Goal: Task Accomplishment & Management: Complete application form

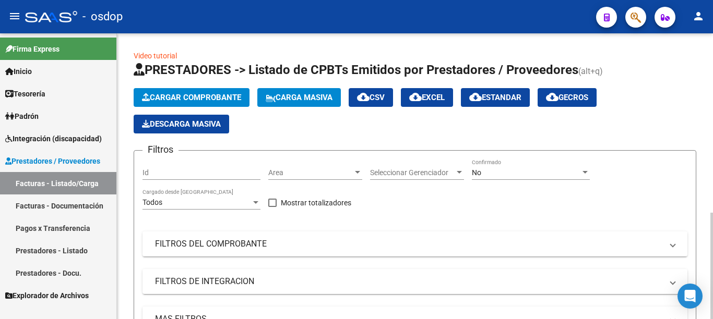
click at [209, 97] on span "Cargar Comprobante" at bounding box center [191, 97] width 99 height 9
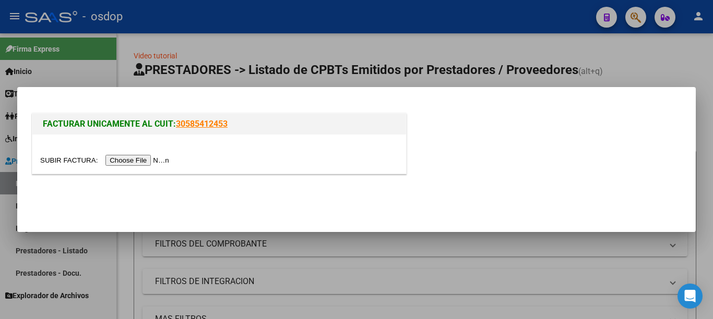
click at [167, 157] on input "file" at bounding box center [106, 160] width 132 height 11
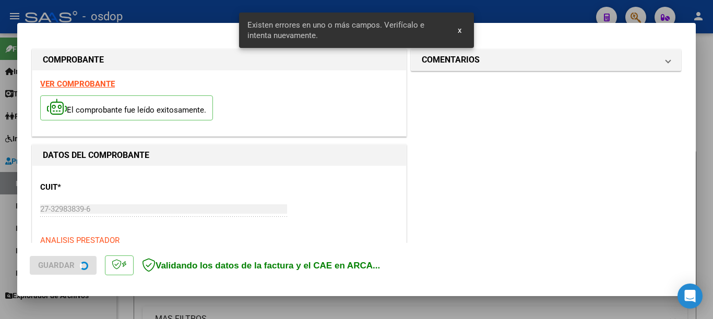
scroll to position [240, 0]
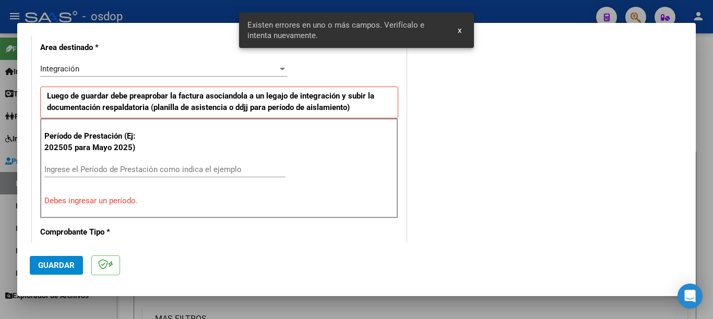
click at [188, 164] on div "Ingrese el Período de Prestación como indica el ejemplo" at bounding box center [164, 170] width 241 height 16
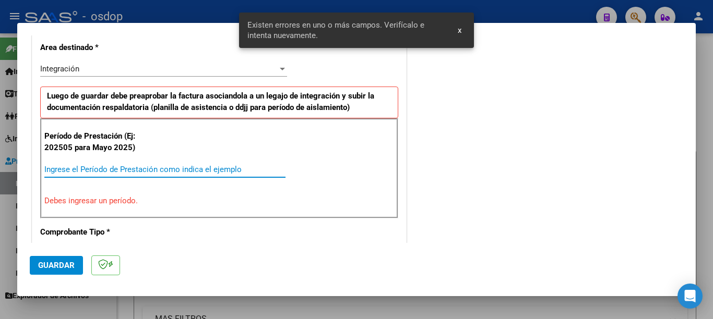
click at [192, 171] on input "Ingrese el Período de Prestación como indica el ejemplo" at bounding box center [164, 169] width 241 height 9
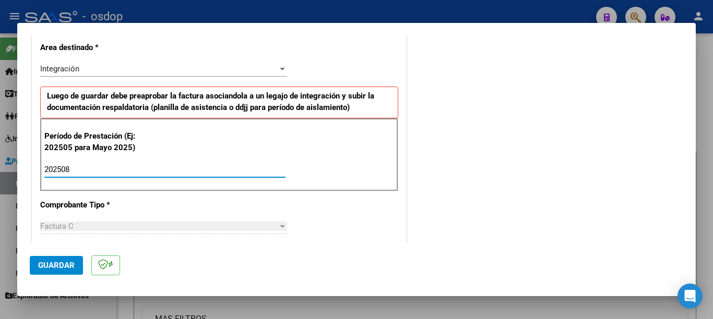
type input "202508"
click at [40, 271] on button "Guardar" at bounding box center [56, 265] width 53 height 19
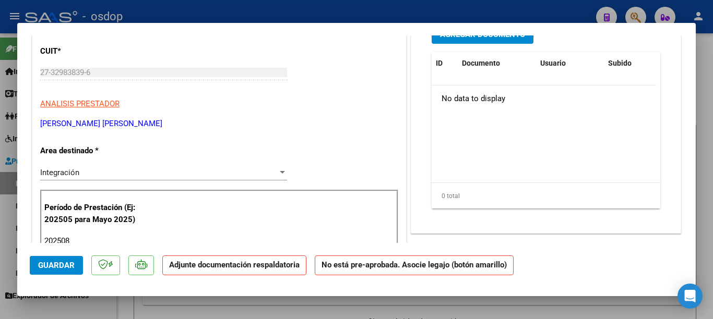
scroll to position [0, 0]
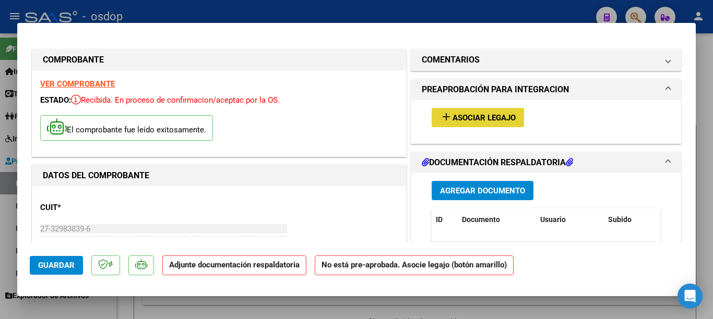
click at [453, 120] on span "Asociar Legajo" at bounding box center [484, 117] width 63 height 9
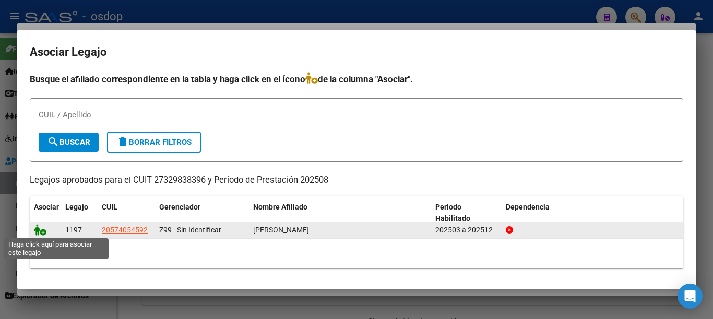
click at [35, 230] on icon at bounding box center [40, 229] width 13 height 11
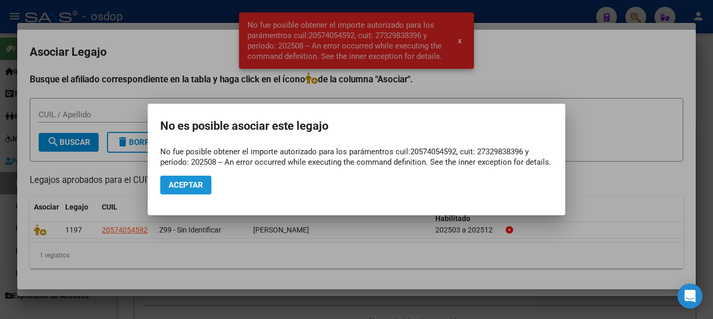
click at [208, 180] on button "Aceptar" at bounding box center [185, 185] width 51 height 19
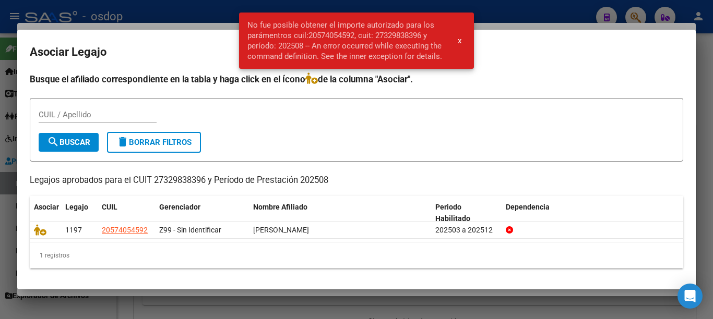
click at [0, 98] on div at bounding box center [356, 159] width 713 height 319
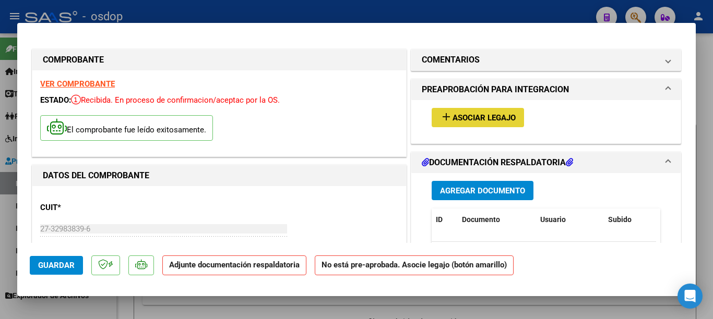
click at [468, 119] on span "Asociar Legajo" at bounding box center [484, 117] width 63 height 9
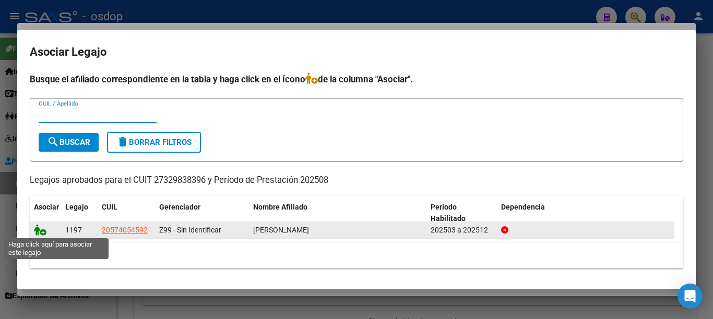
click at [34, 232] on icon at bounding box center [40, 229] width 13 height 11
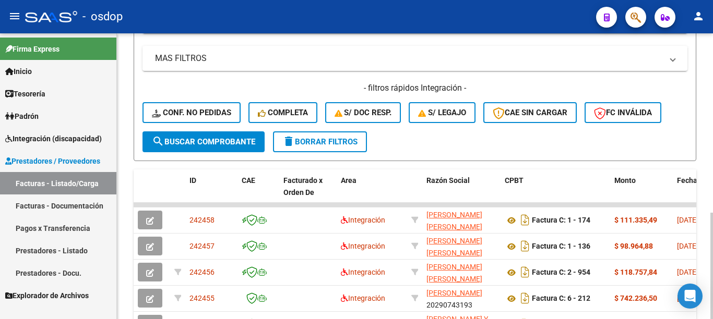
scroll to position [365, 0]
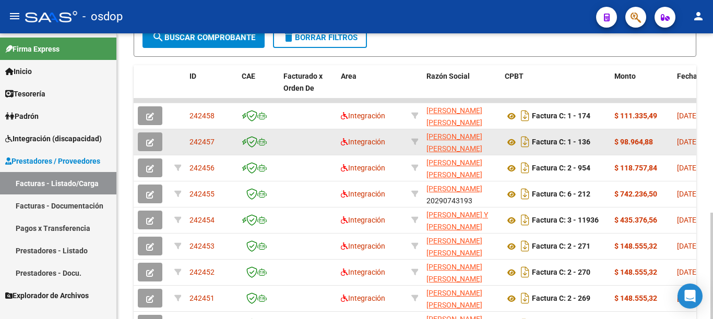
click at [147, 145] on icon "button" at bounding box center [150, 143] width 8 height 8
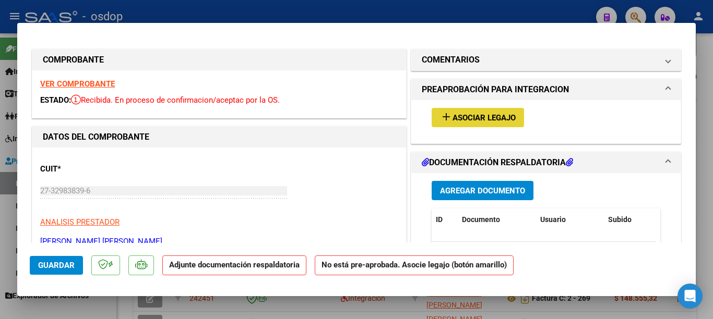
click at [462, 119] on span "Asociar Legajo" at bounding box center [484, 117] width 63 height 9
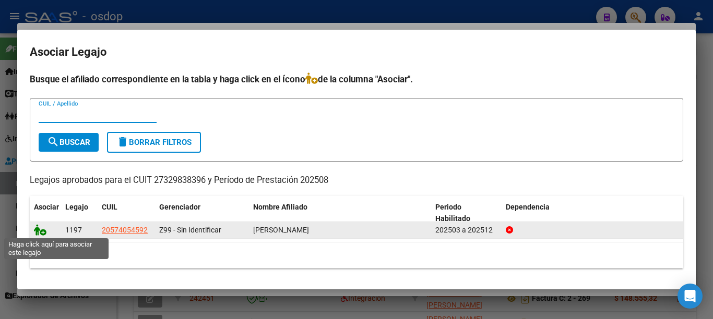
click at [45, 234] on icon at bounding box center [40, 229] width 13 height 11
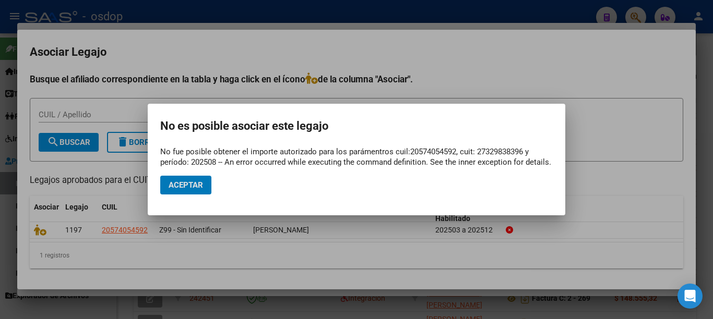
click at [183, 187] on span "Aceptar" at bounding box center [186, 185] width 34 height 9
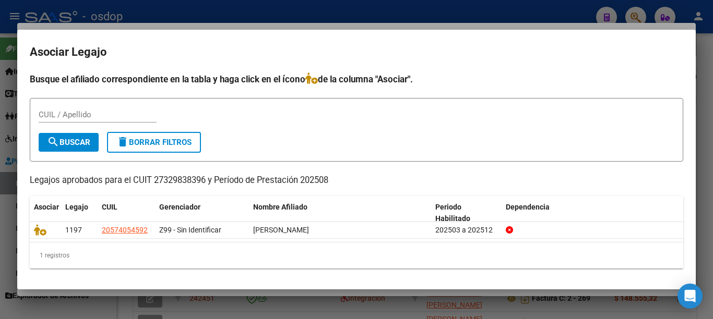
click at [0, 179] on div at bounding box center [356, 159] width 713 height 319
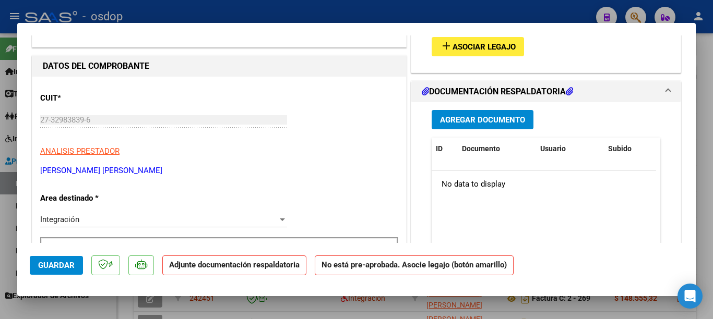
scroll to position [104, 0]
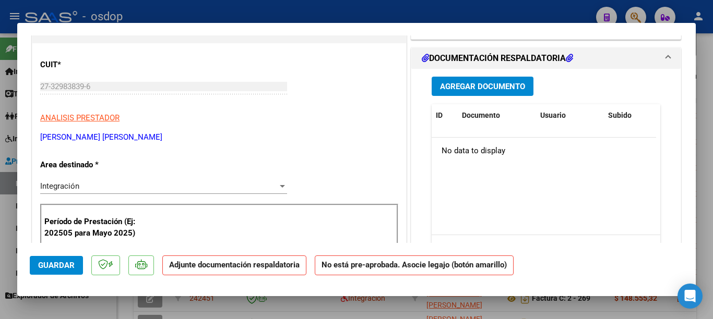
click at [0, 119] on div at bounding box center [356, 159] width 713 height 319
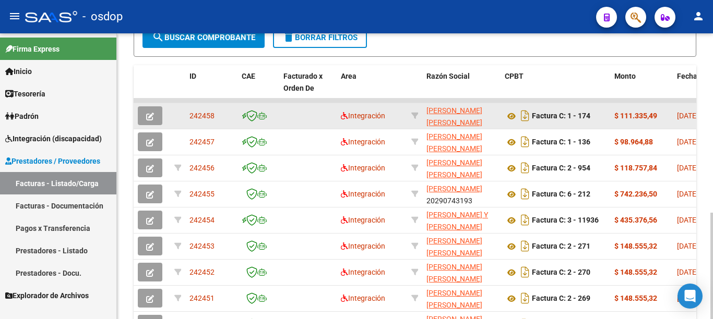
scroll to position [365, 0]
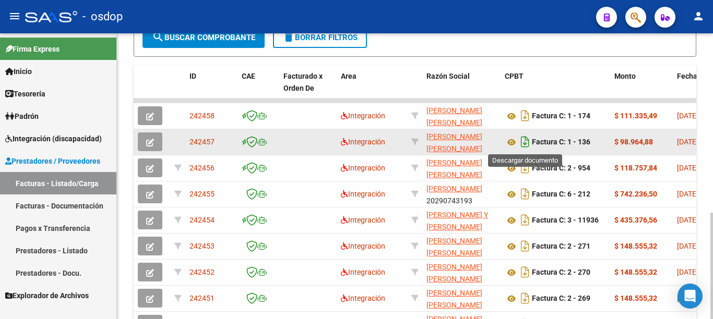
click at [524, 142] on icon "Descargar documento" at bounding box center [525, 142] width 14 height 17
